Goal: Check status

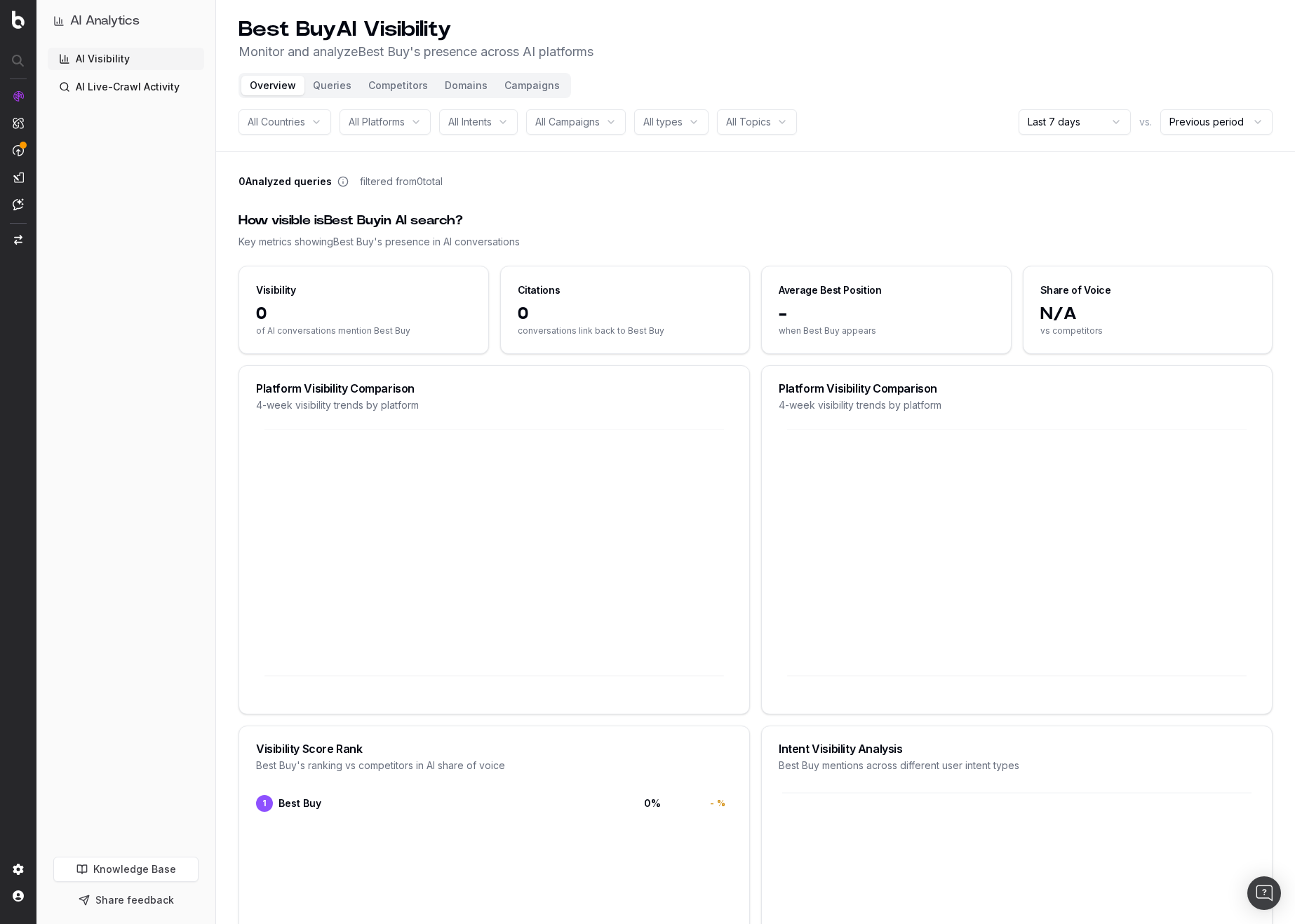
scroll to position [9, 0]
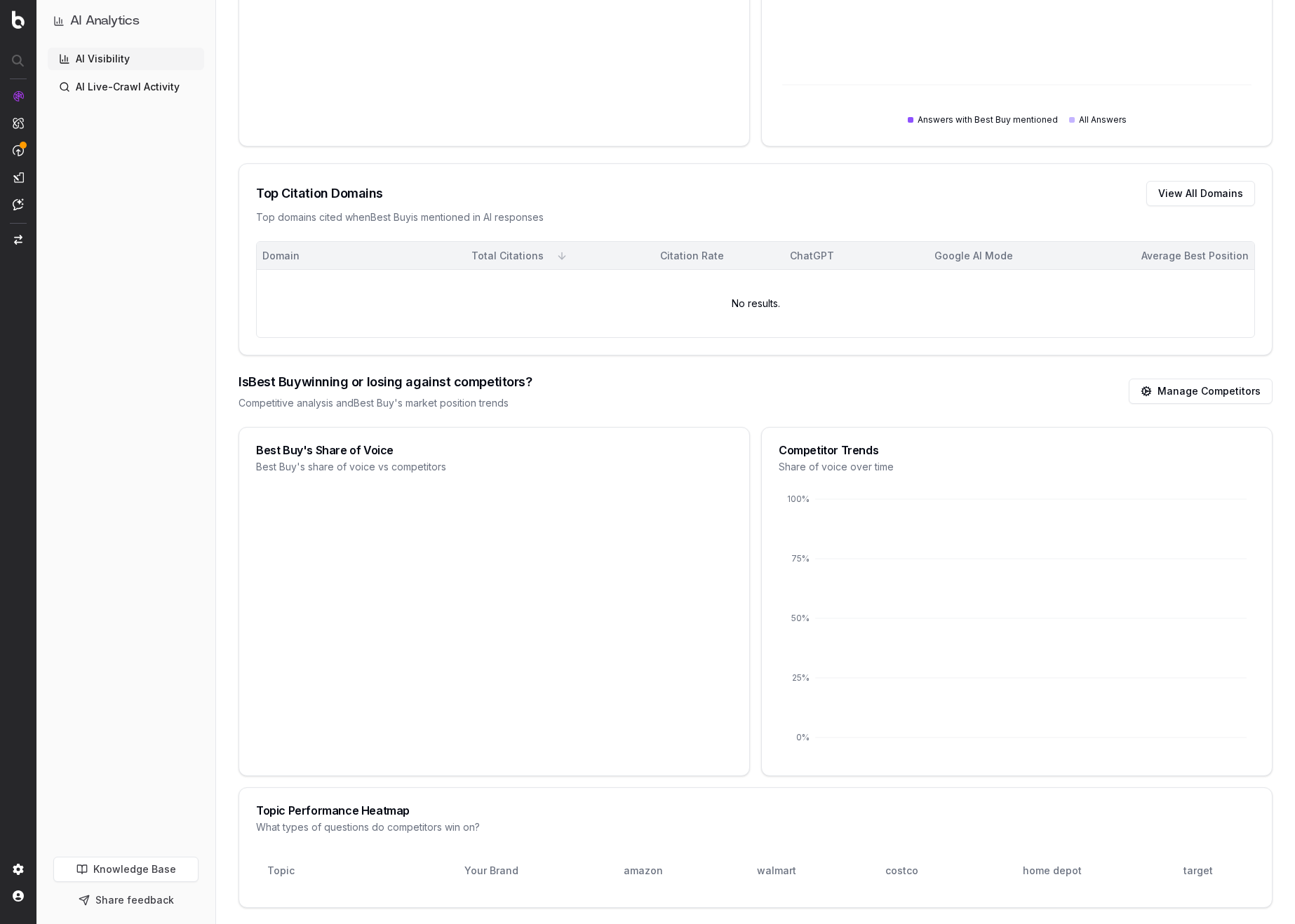
scroll to position [1128, 0]
